Goal: Find specific page/section

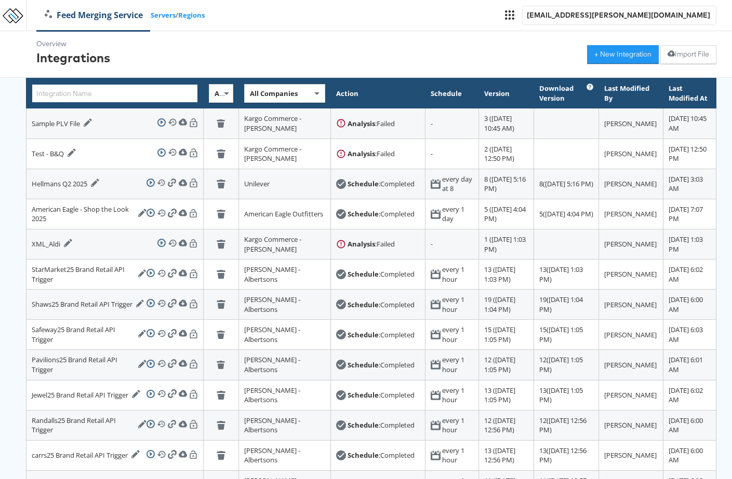
click at [115, 98] on input "text" at bounding box center [115, 93] width 166 height 19
paste input "[URL][DOMAIN_NAME]"
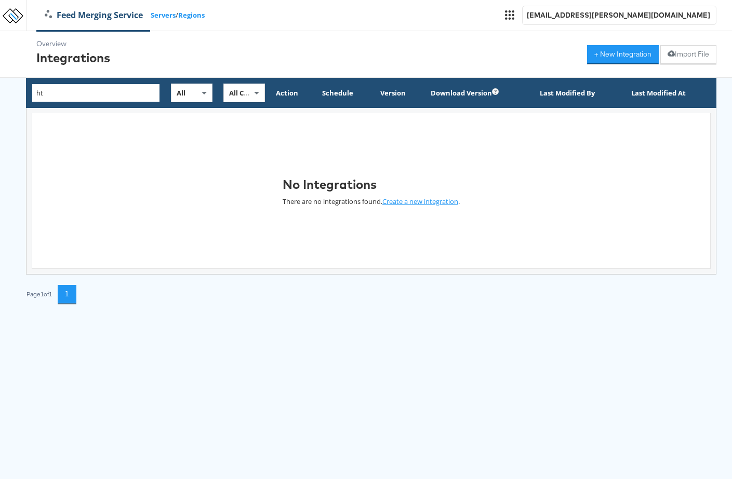
type input "h"
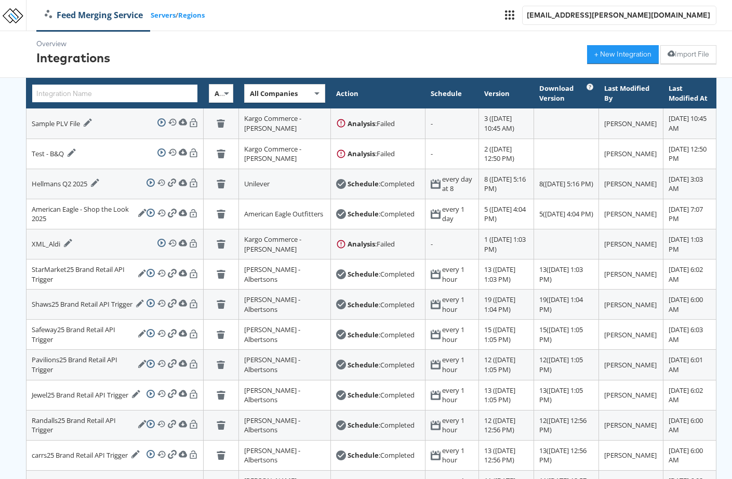
click at [53, 94] on input "text" at bounding box center [115, 93] width 166 height 19
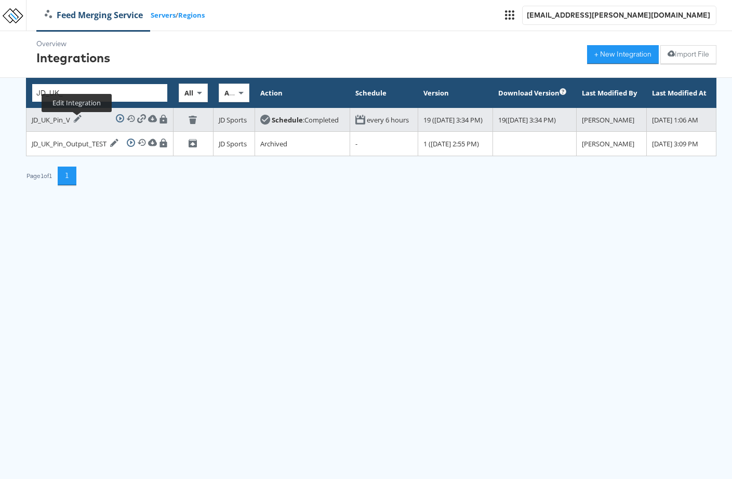
type input "JD_UK_"
click at [78, 121] on icon at bounding box center [78, 119] width 8 height 8
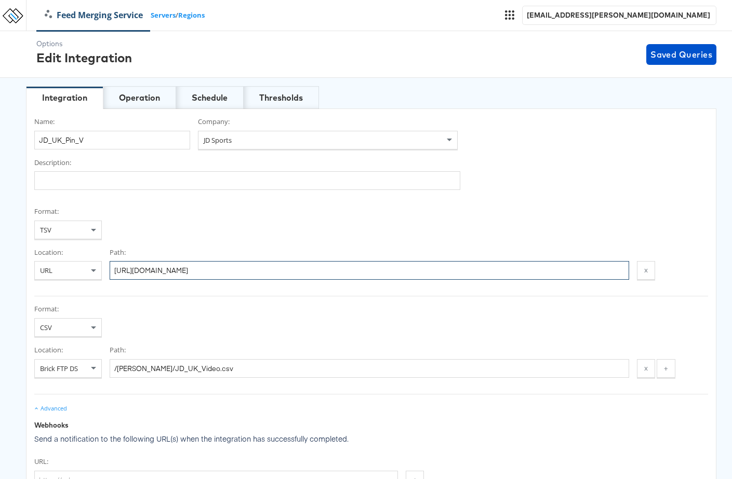
drag, startPoint x: 410, startPoint y: 271, endPoint x: 133, endPoint y: 265, distance: 277.3
click at [133, 265] on input "[URL][DOMAIN_NAME]" at bounding box center [369, 270] width 519 height 19
click at [143, 97] on div "Operation" at bounding box center [139, 98] width 41 height 12
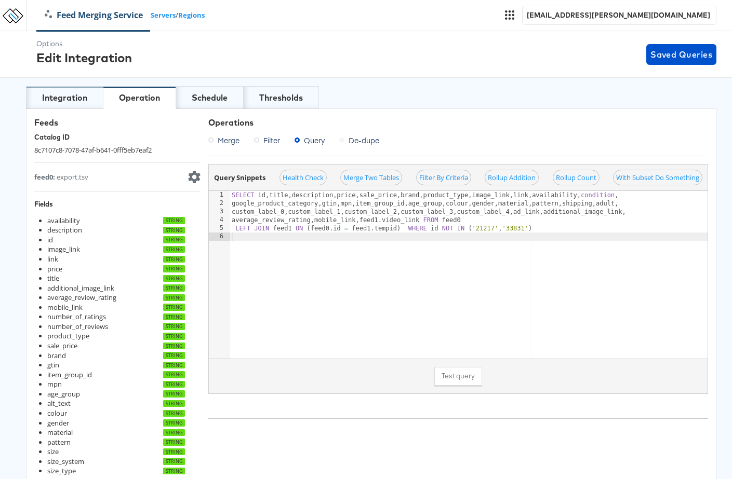
click at [57, 93] on div "Integration" at bounding box center [64, 98] width 45 height 12
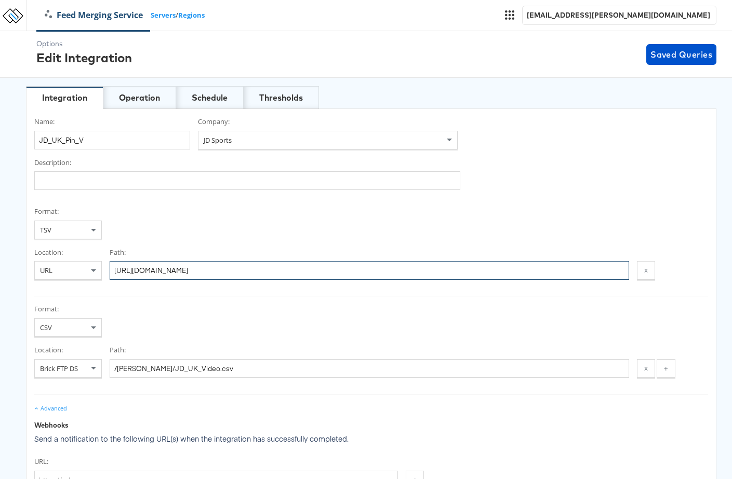
drag, startPoint x: 417, startPoint y: 274, endPoint x: 75, endPoint y: 254, distance: 343.2
click at [75, 254] on div "Location: URL Path: [URL][DOMAIN_NAME] x" at bounding box center [370, 264] width 673 height 33
